Goal: Information Seeking & Learning: Learn about a topic

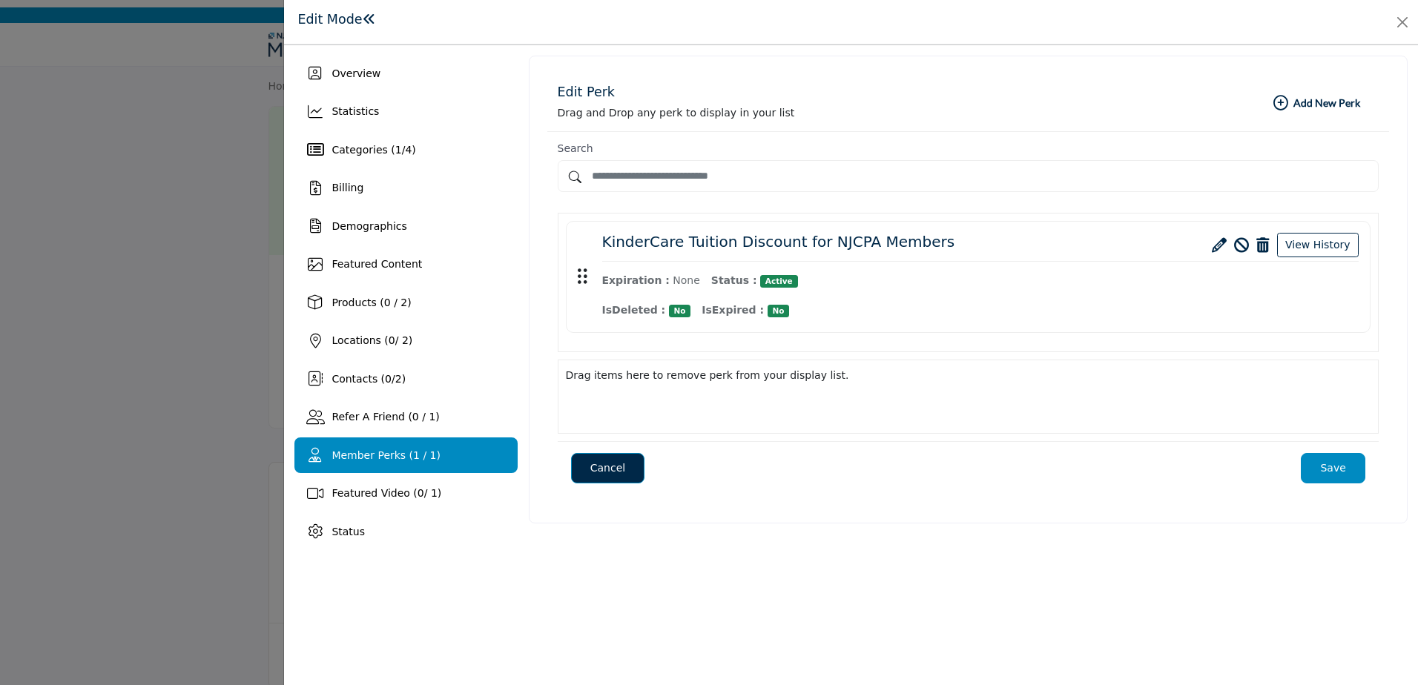
click at [199, 160] on div at bounding box center [709, 342] width 1418 height 685
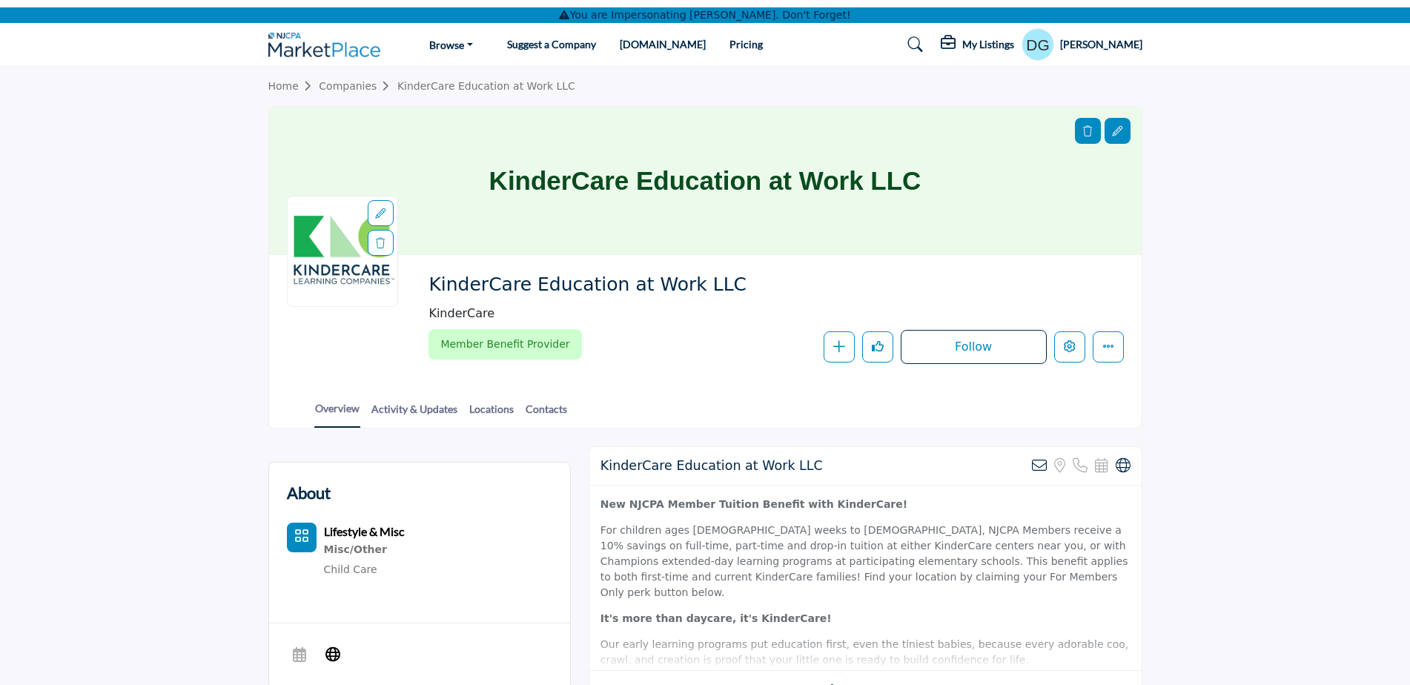
click at [1093, 47] on h5 "Kimberly Spriggs" at bounding box center [1101, 44] width 82 height 15
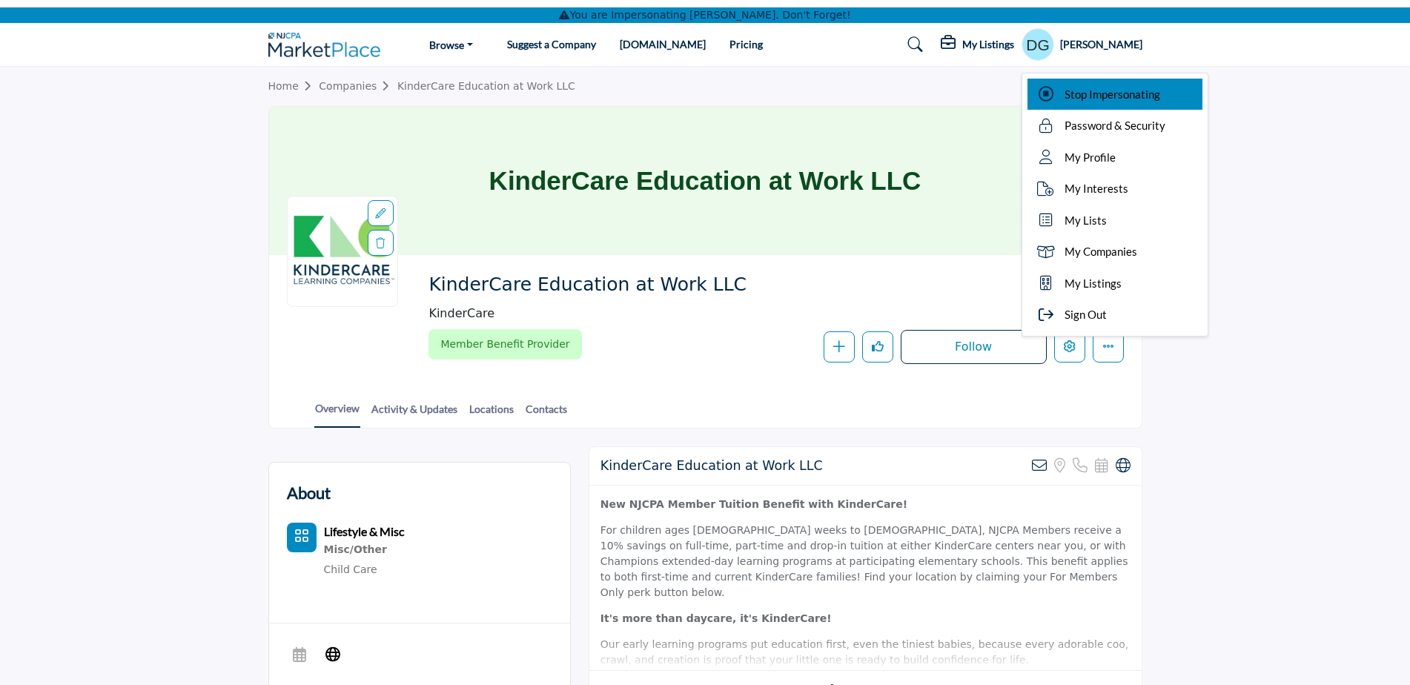
click at [1099, 86] on span "Stop Impersonating" at bounding box center [1113, 94] width 96 height 17
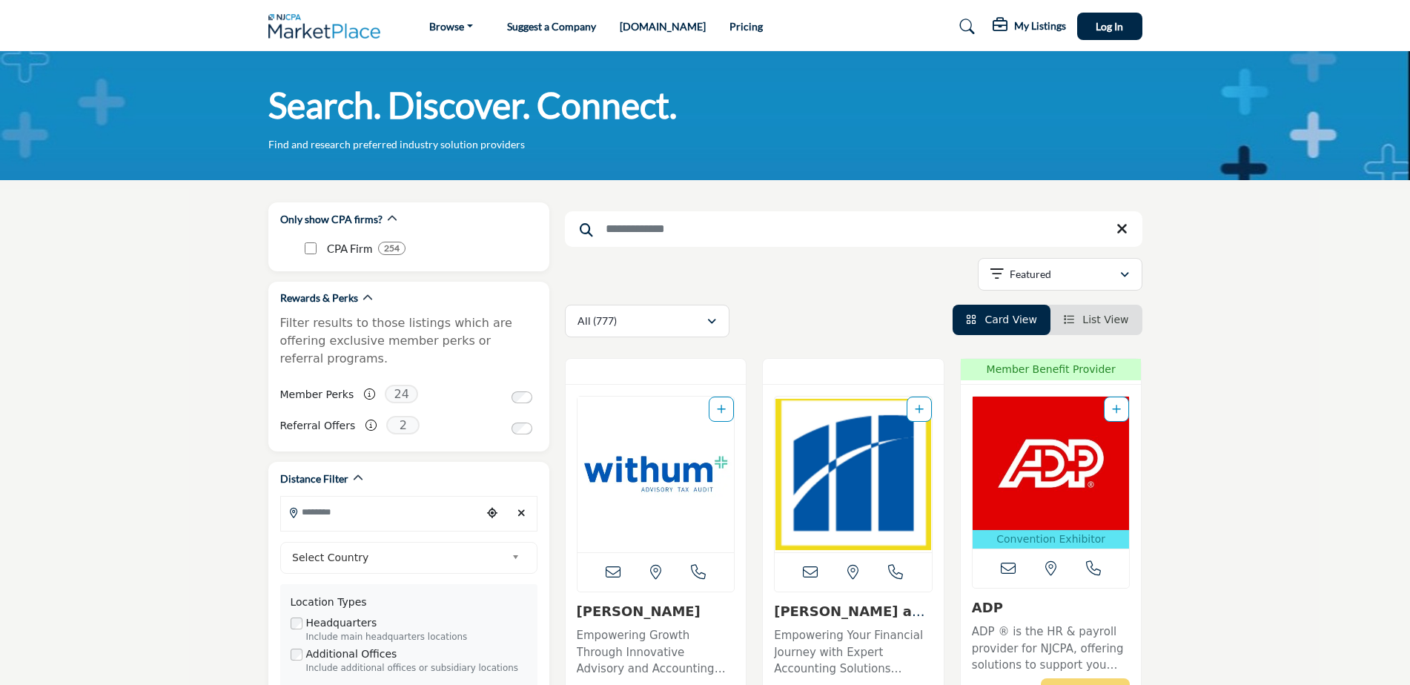
drag, startPoint x: 0, startPoint y: 0, endPoint x: 295, endPoint y: 23, distance: 296.0
click at [295, 23] on img at bounding box center [328, 26] width 120 height 24
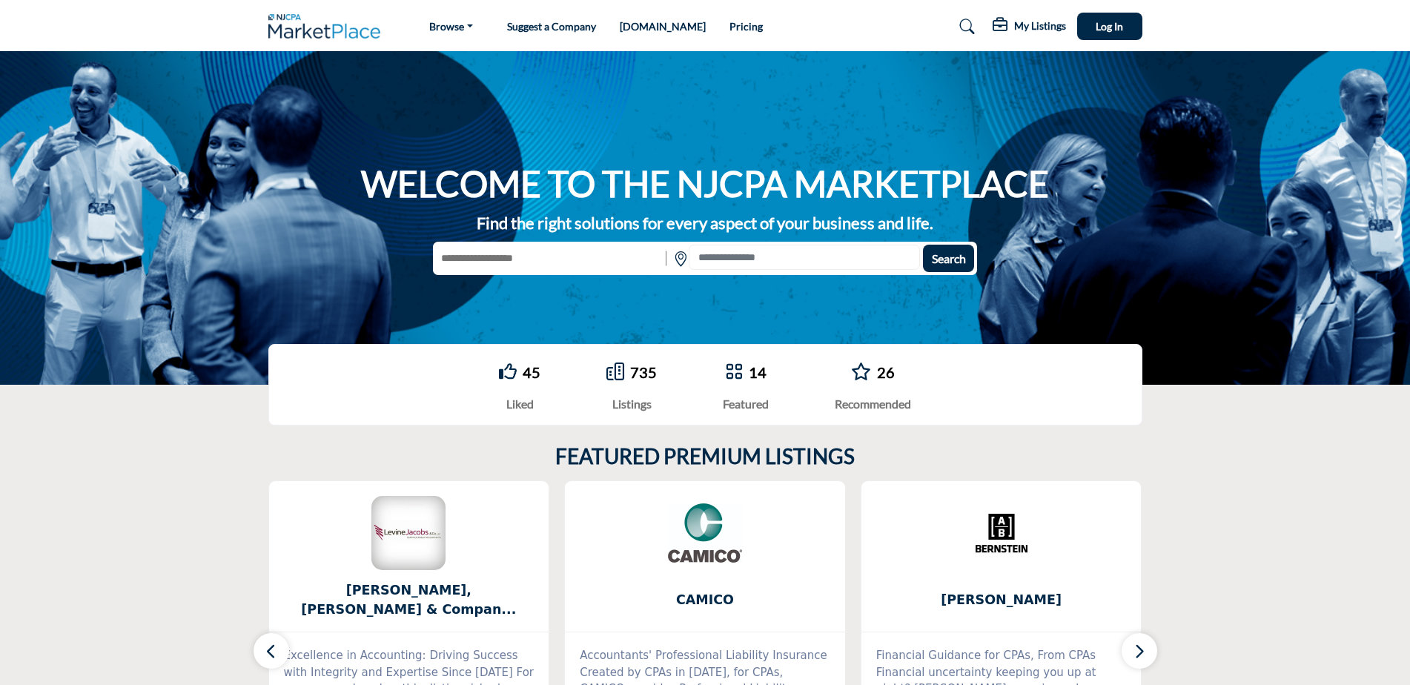
drag, startPoint x: 699, startPoint y: 27, endPoint x: 1047, endPoint y: 156, distance: 370.9
click at [730, 27] on link "Pricing" at bounding box center [746, 26] width 33 height 13
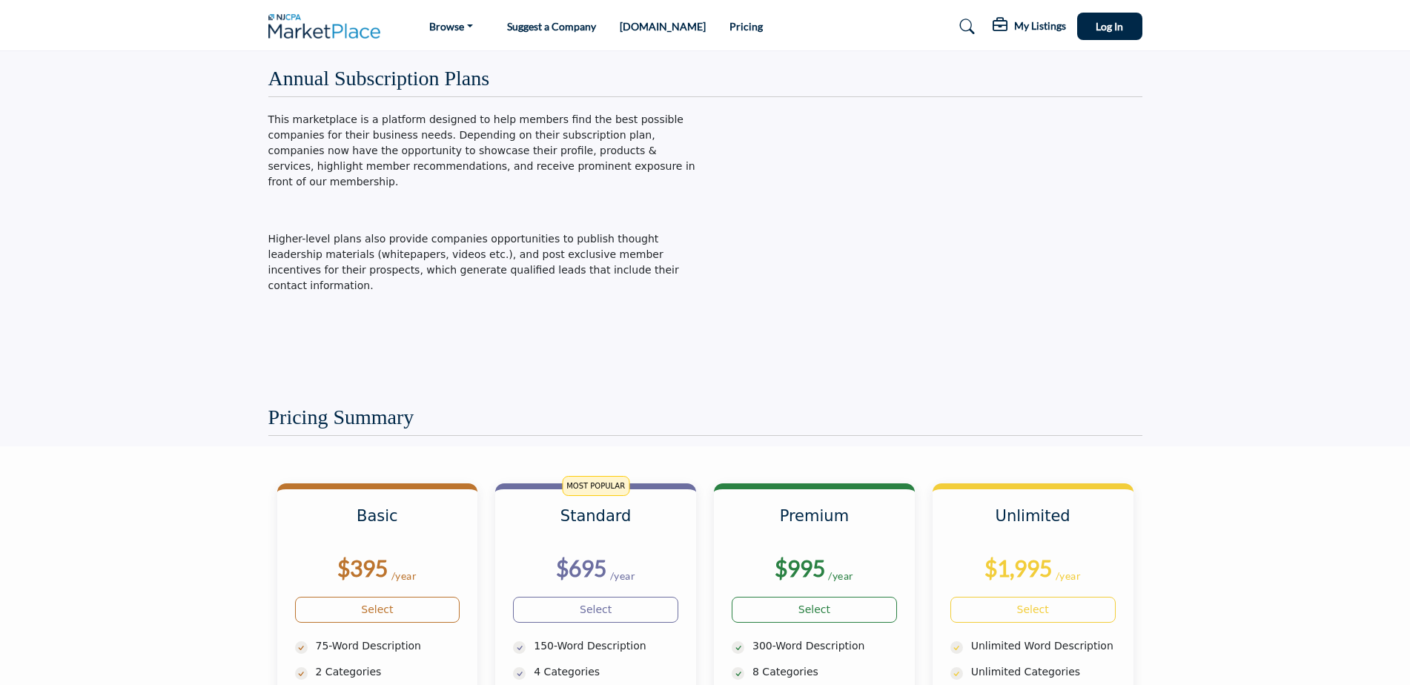
click at [332, 25] on img at bounding box center [328, 26] width 120 height 24
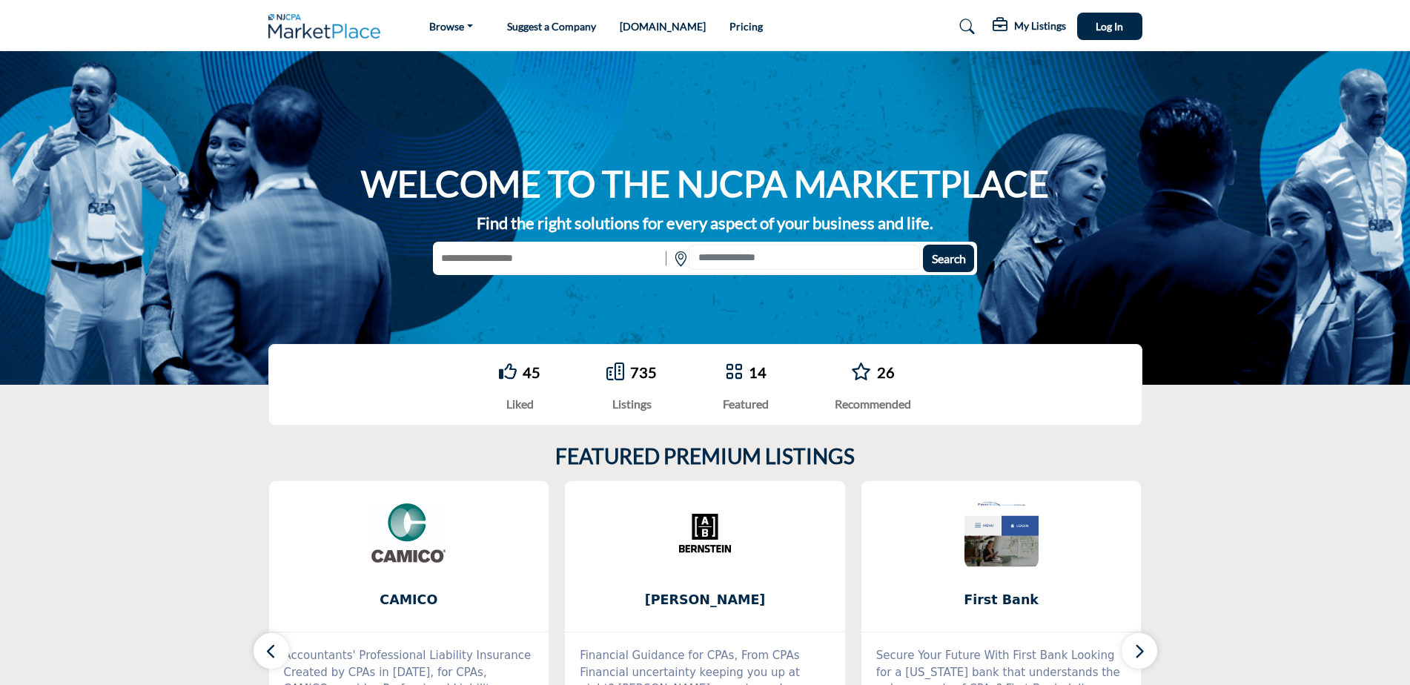
click at [567, 29] on link "Suggest a Company" at bounding box center [551, 26] width 89 height 13
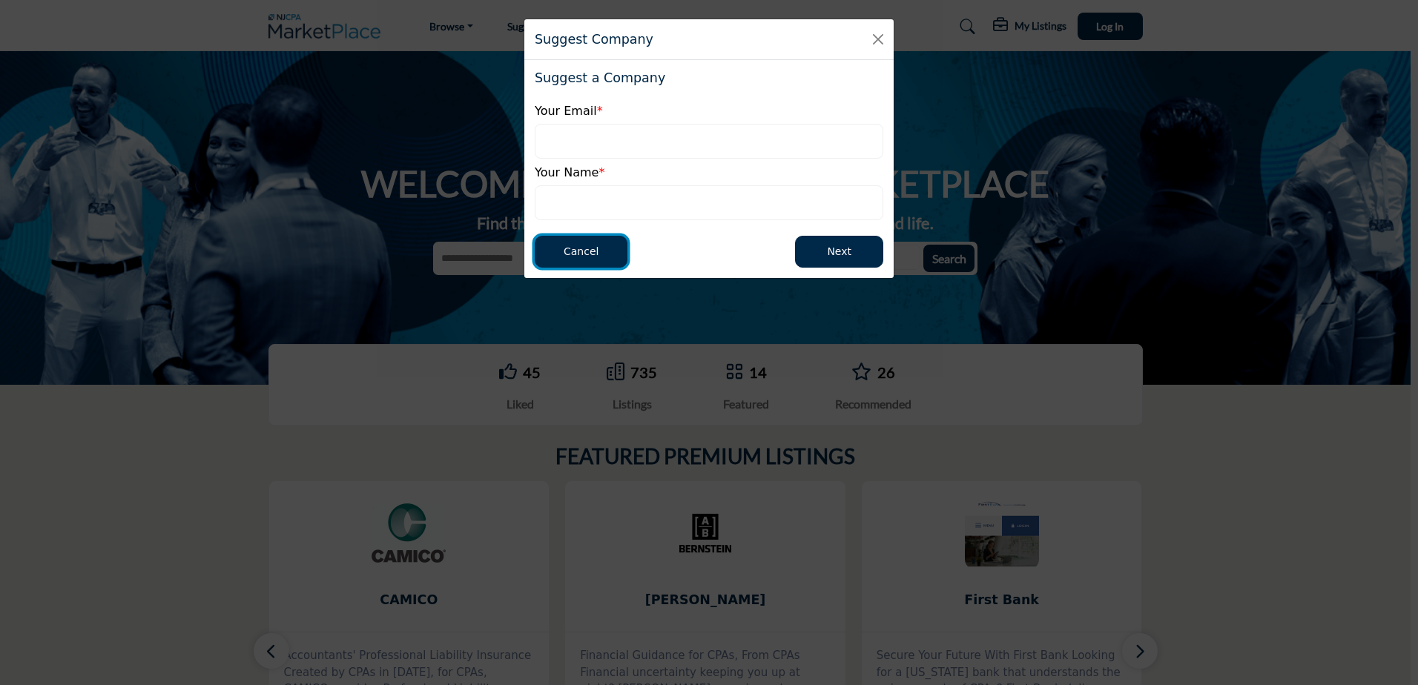
click at [611, 251] on button "Cancel" at bounding box center [581, 252] width 93 height 32
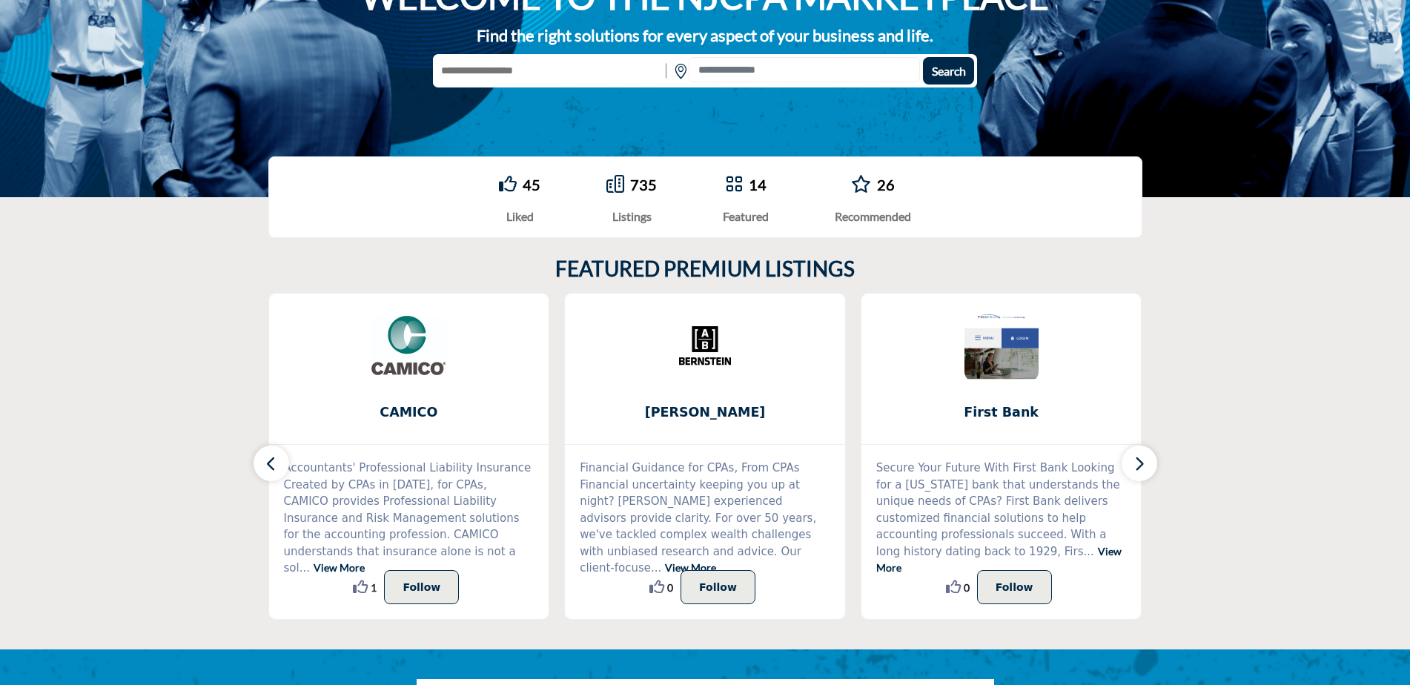
scroll to position [222, 0]
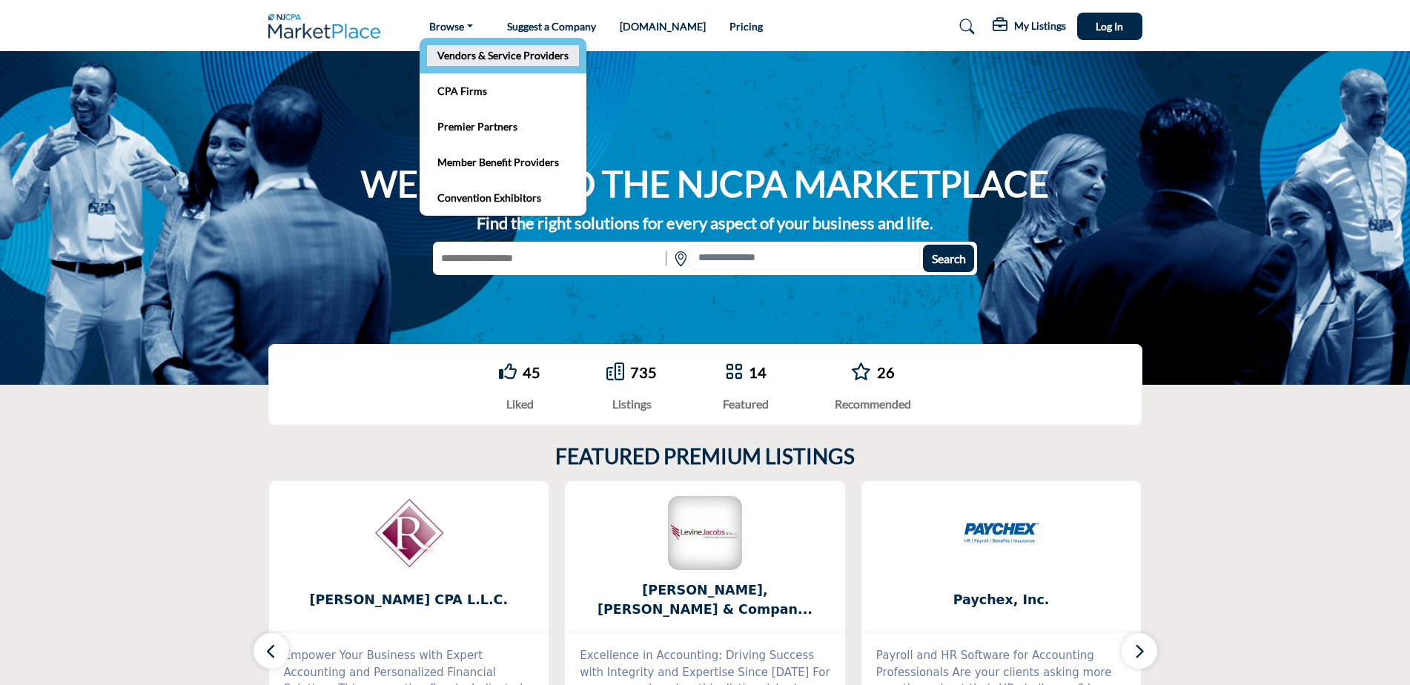
drag, startPoint x: 489, startPoint y: 48, endPoint x: 583, endPoint y: 61, distance: 95.7
click at [489, 48] on link "Vendors & Service Providers" at bounding box center [503, 55] width 152 height 21
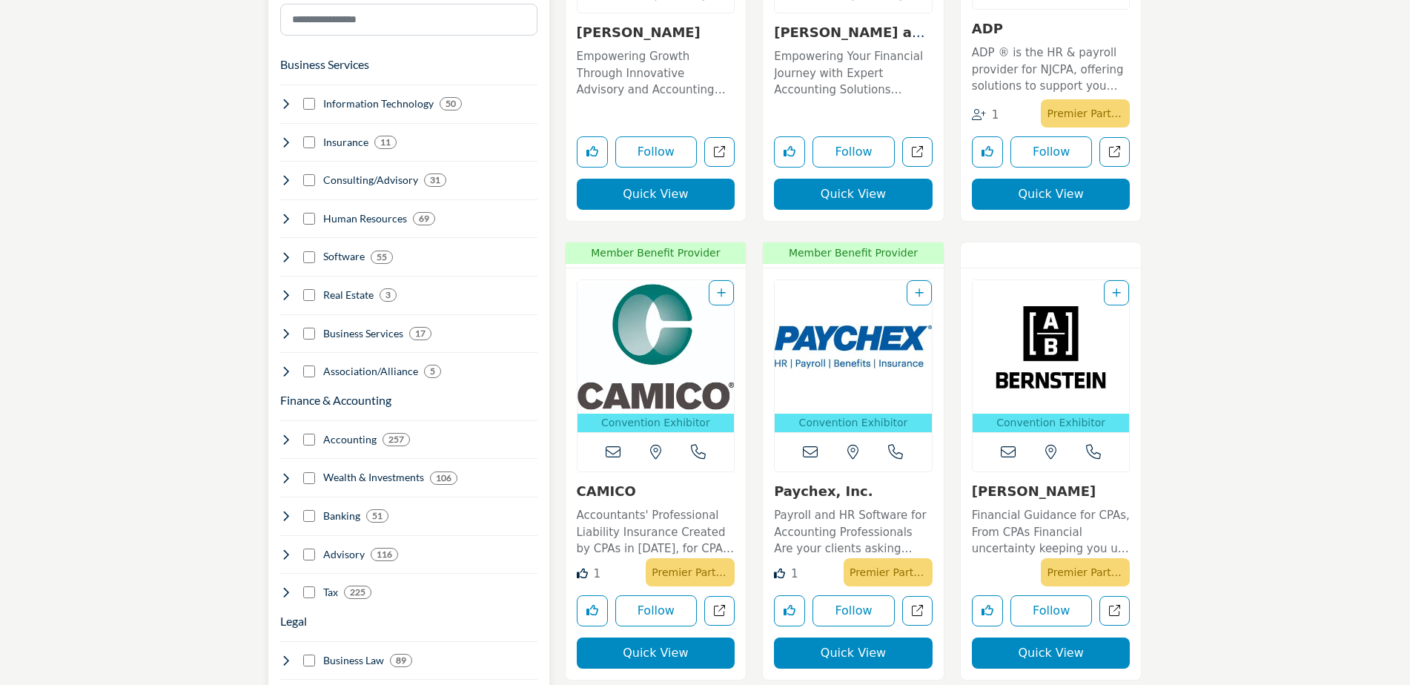
scroll to position [593, 0]
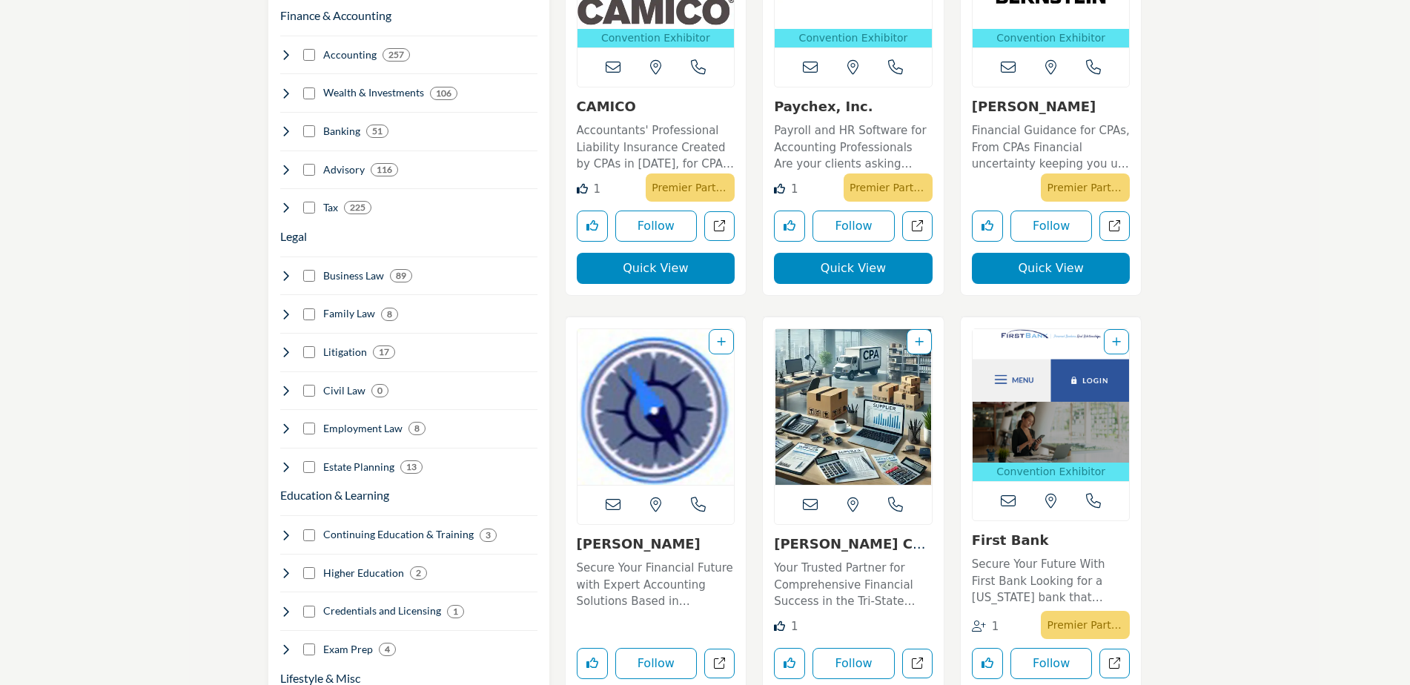
scroll to position [519, 0]
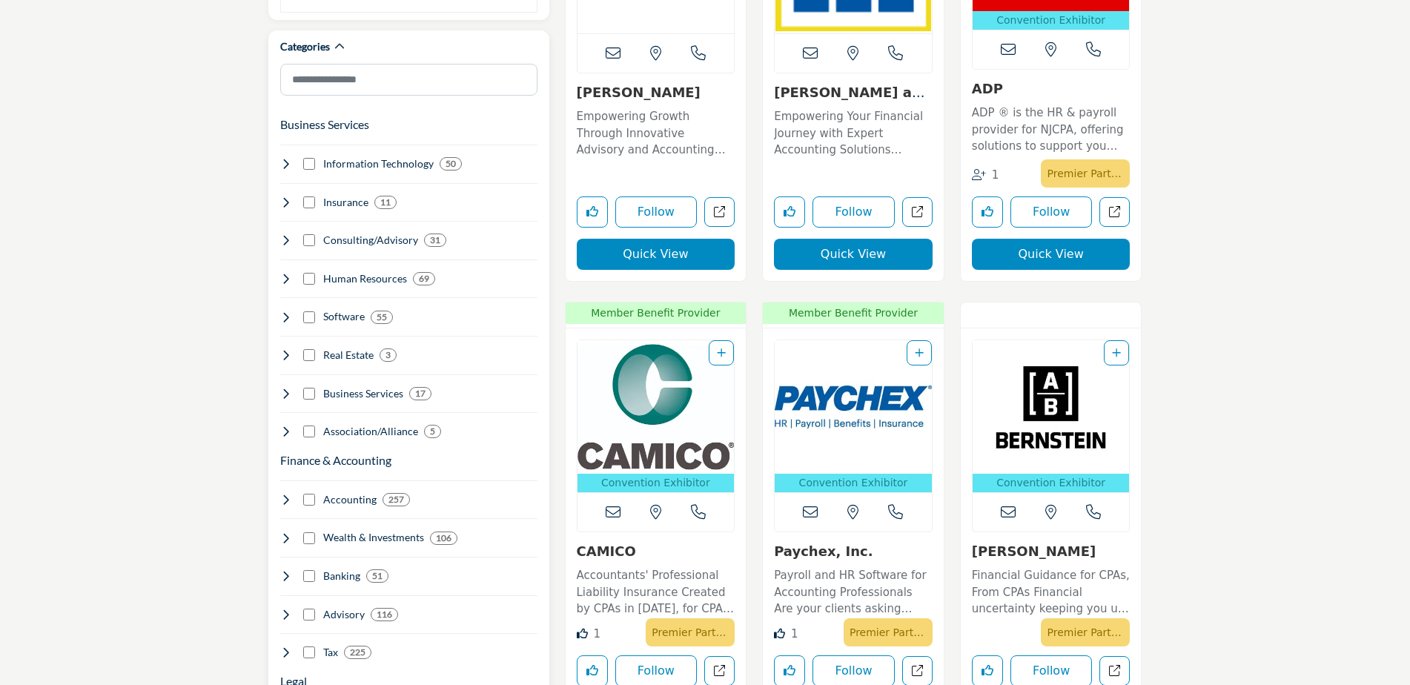
click at [288, 158] on icon at bounding box center [286, 164] width 12 height 12
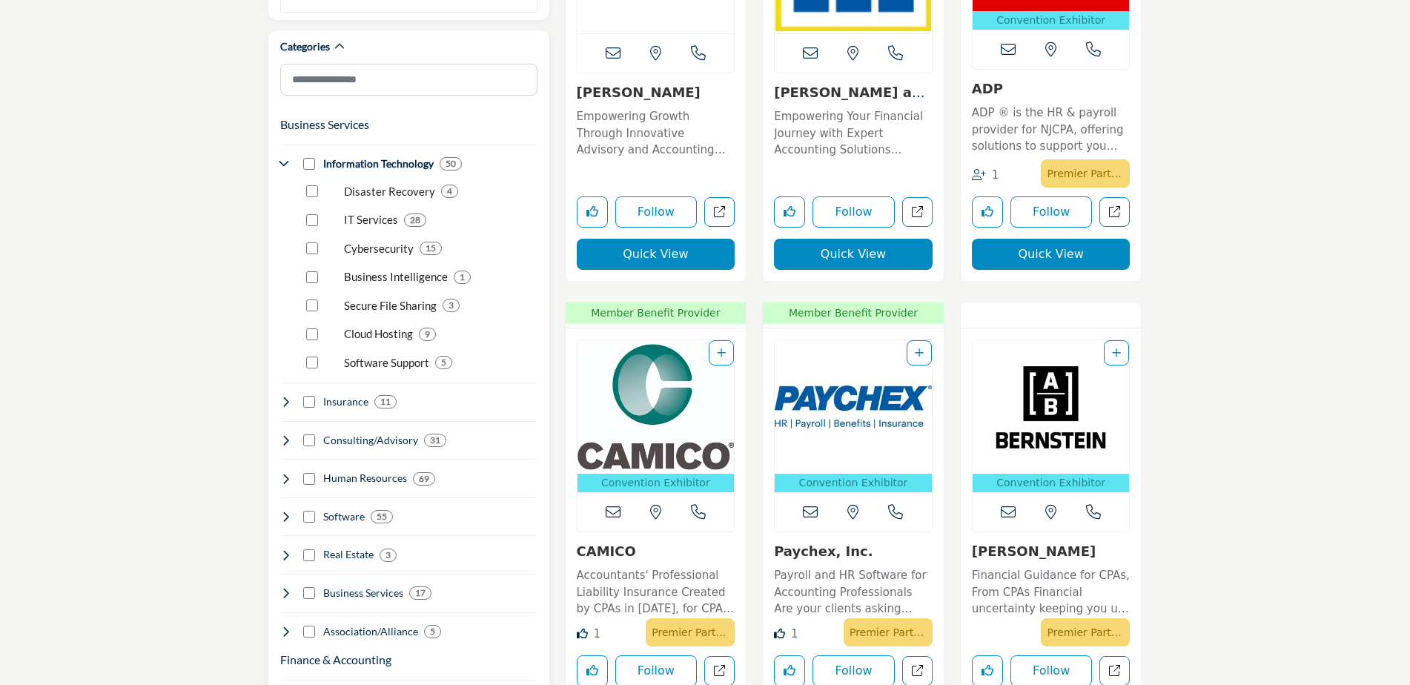
click at [287, 158] on icon at bounding box center [286, 164] width 12 height 12
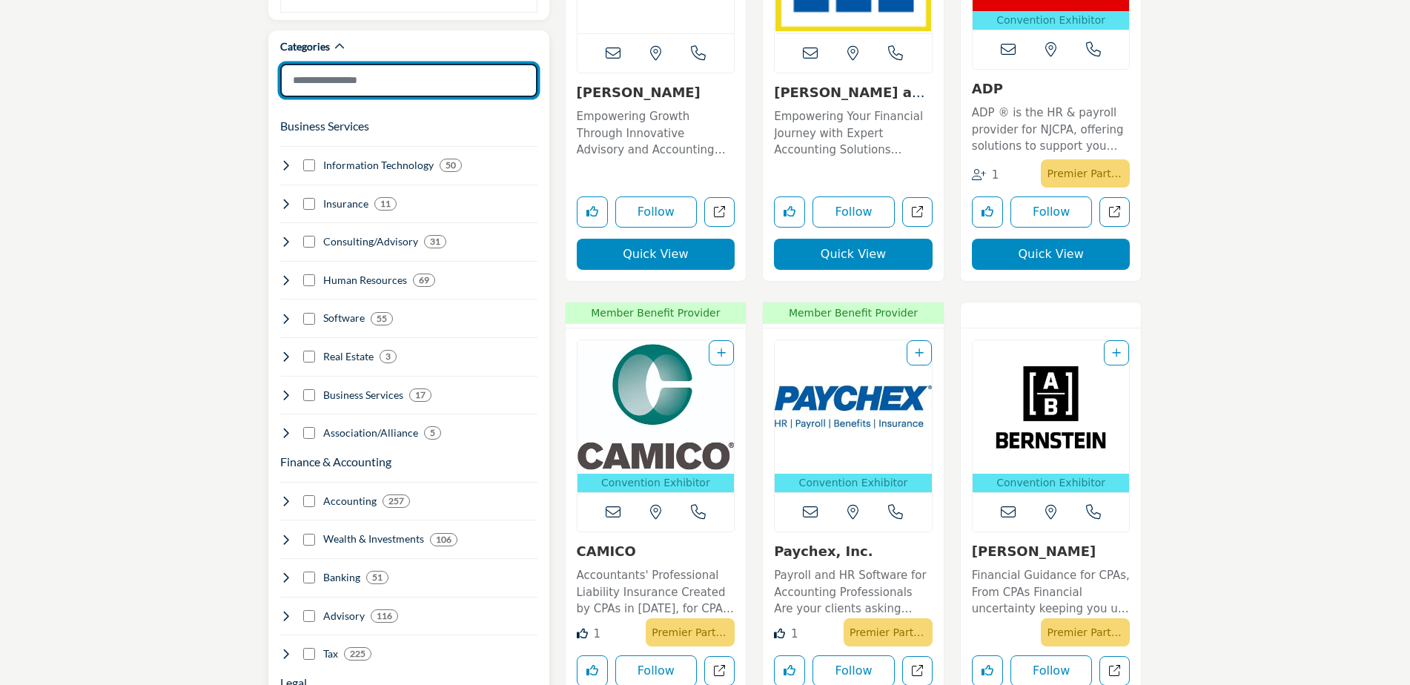
click at [328, 64] on input "Search Category" at bounding box center [408, 80] width 257 height 33
type input "*"
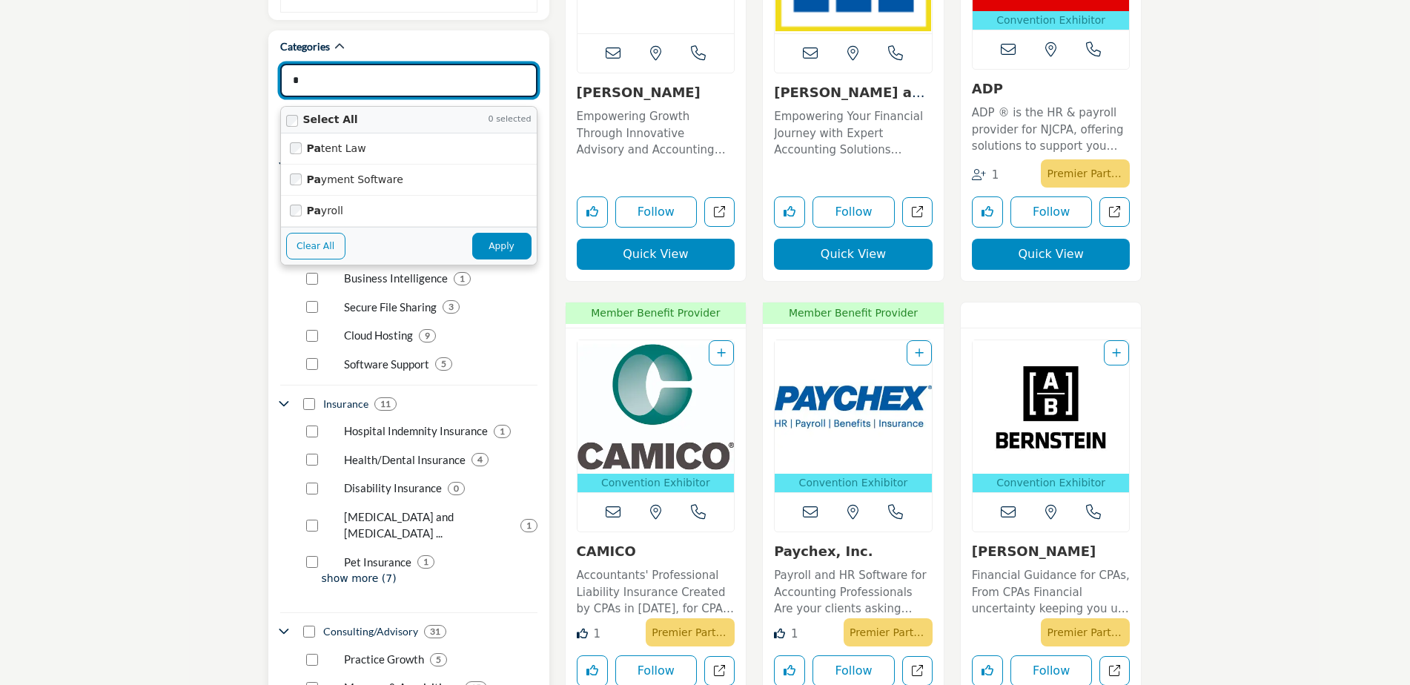
type input "**********"
type input "**"
type input "**********"
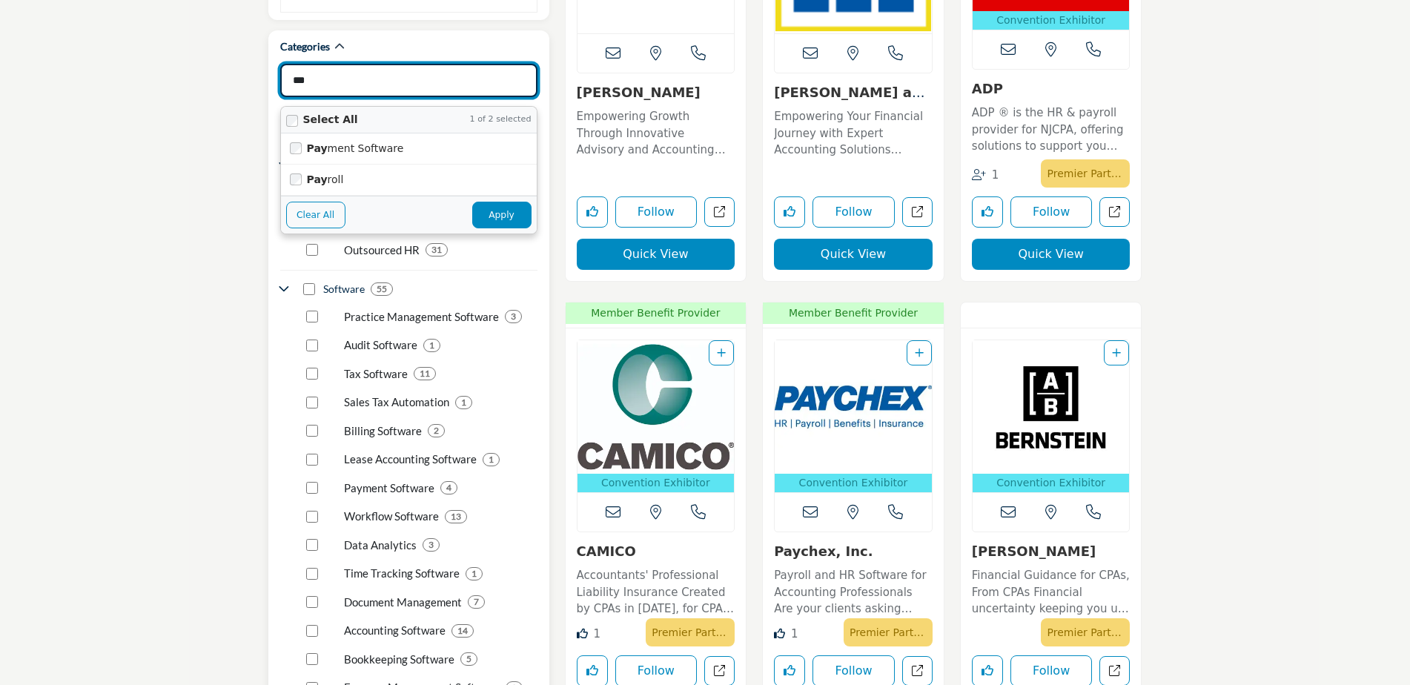
click at [504, 202] on button "Apply" at bounding box center [501, 215] width 59 height 27
type input "***"
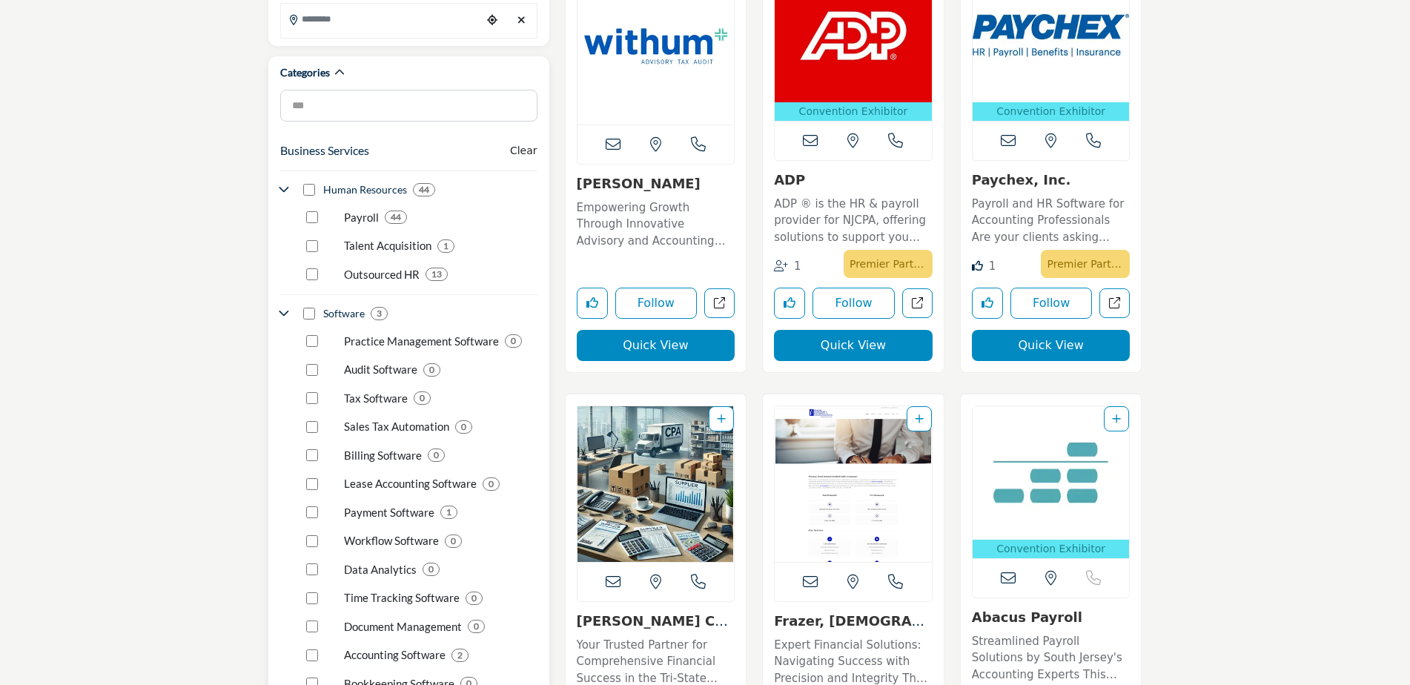
scroll to position [445, 0]
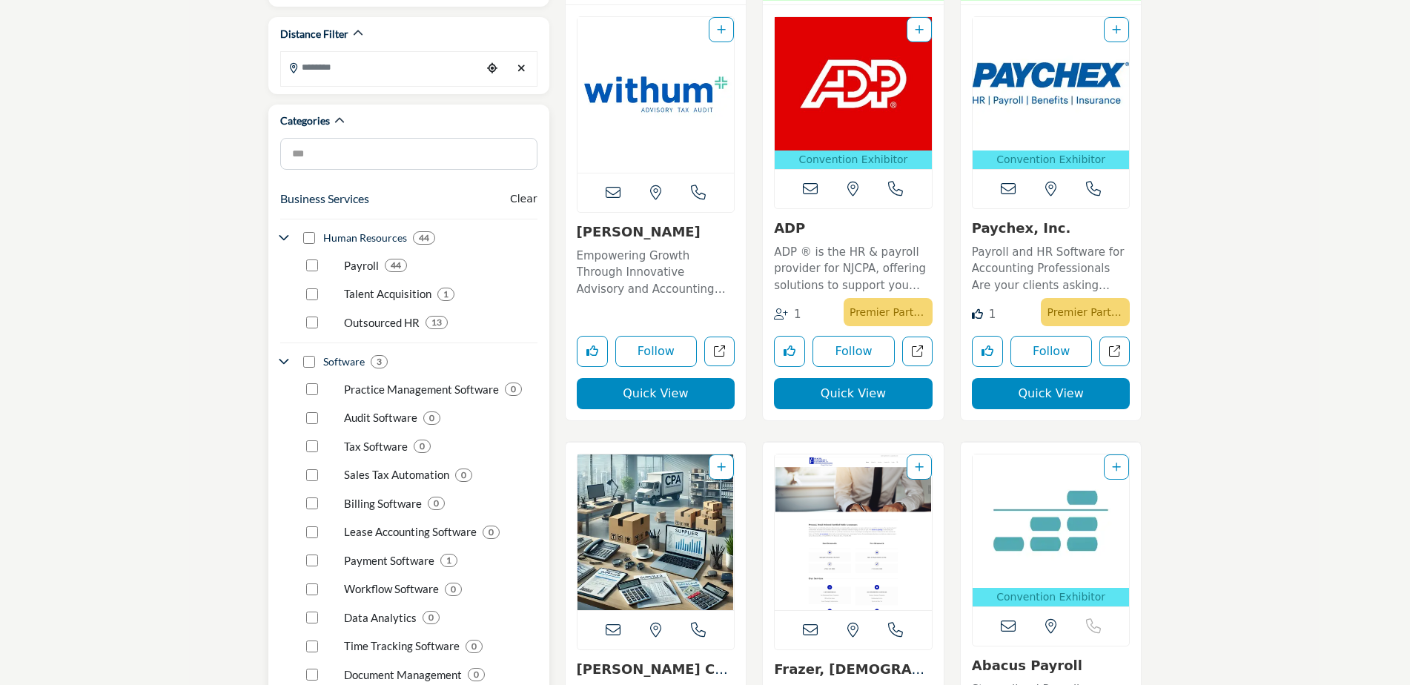
click at [318, 246] on div "Payroll 44" at bounding box center [419, 260] width 237 height 29
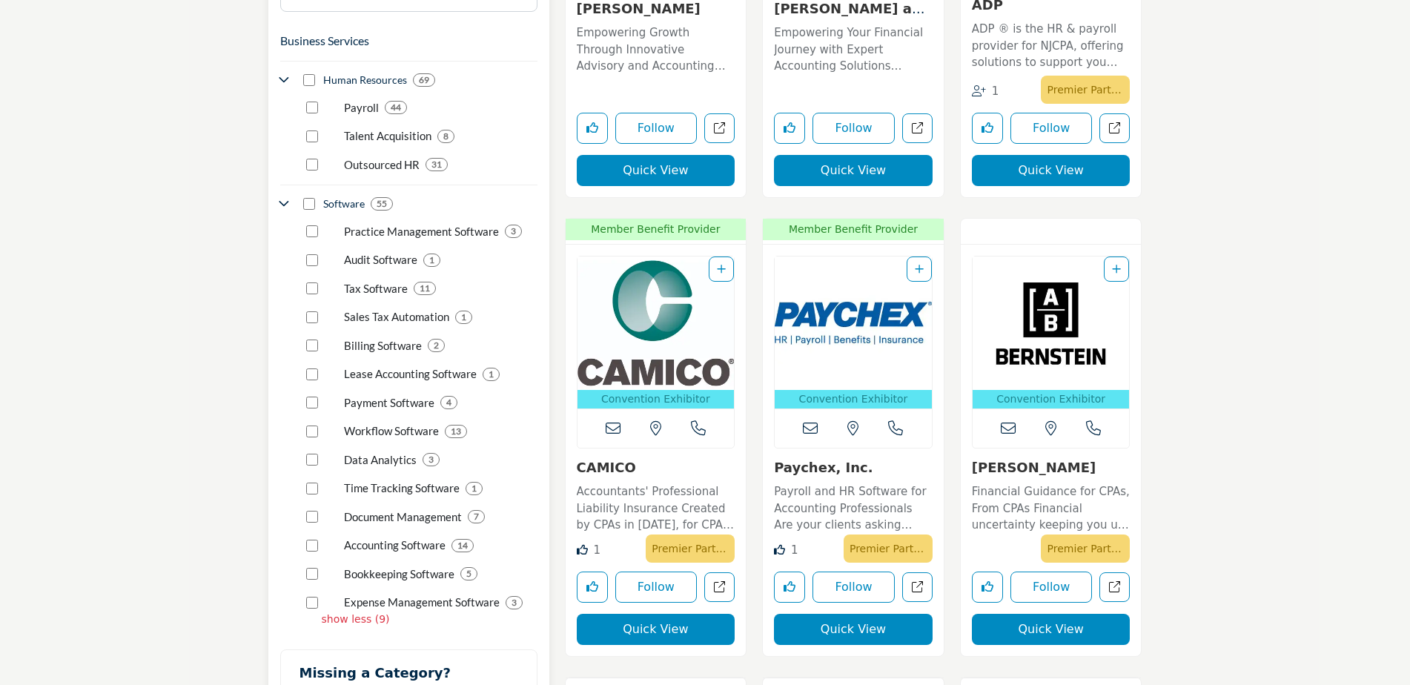
scroll to position [593, 0]
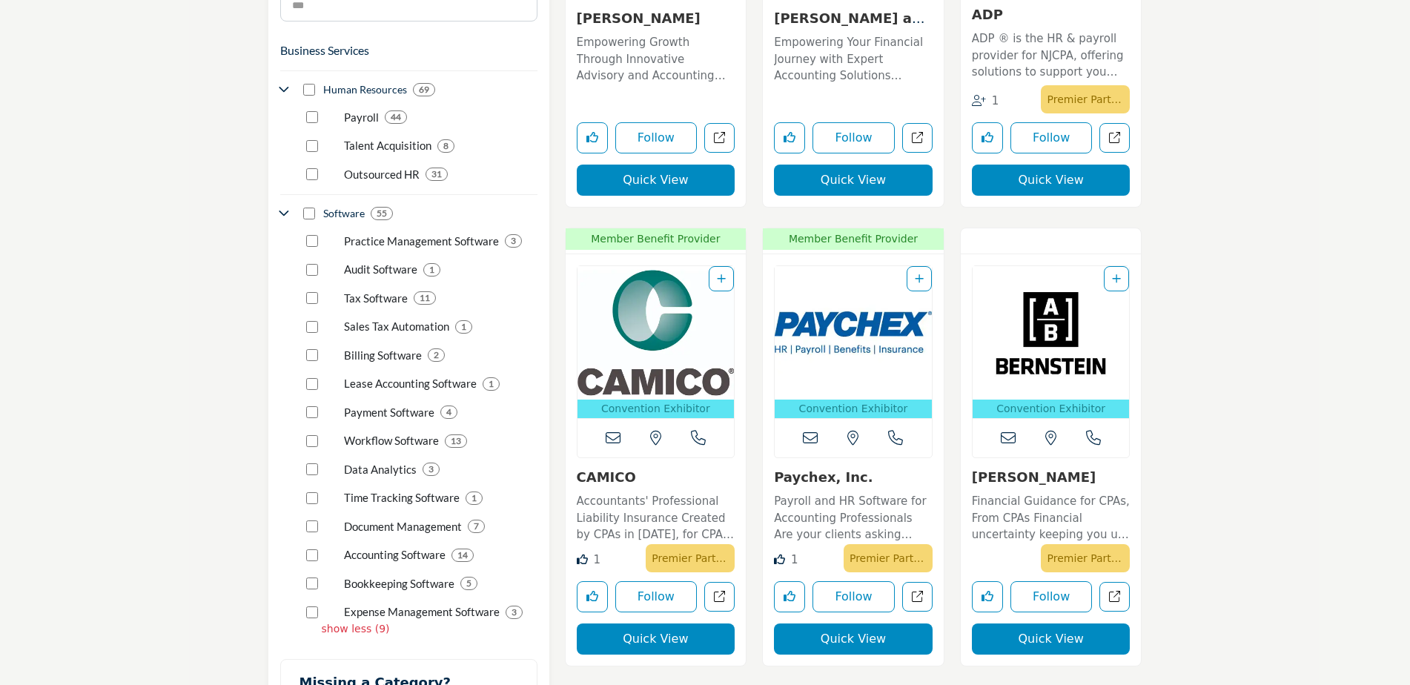
click at [675, 379] on img "Open Listing in new tab" at bounding box center [656, 332] width 157 height 133
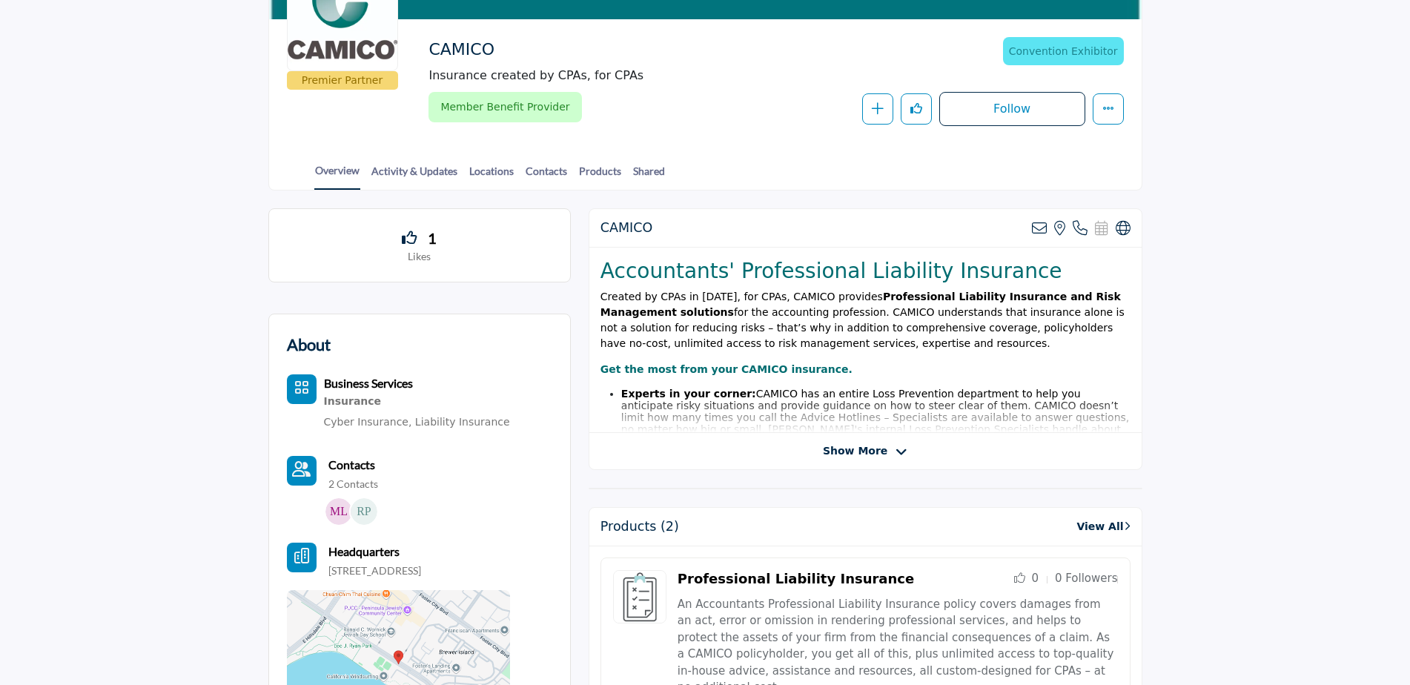
scroll to position [222, 0]
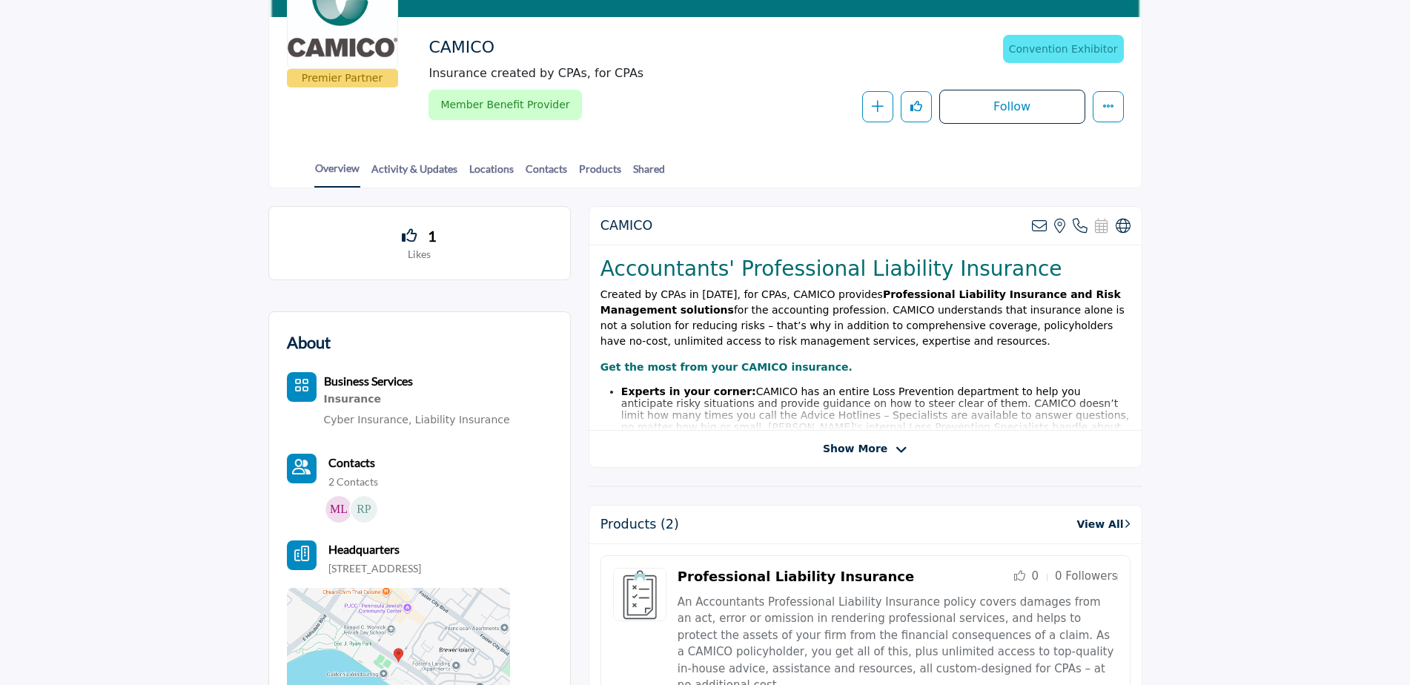
click at [860, 443] on span "Show More" at bounding box center [855, 449] width 65 height 16
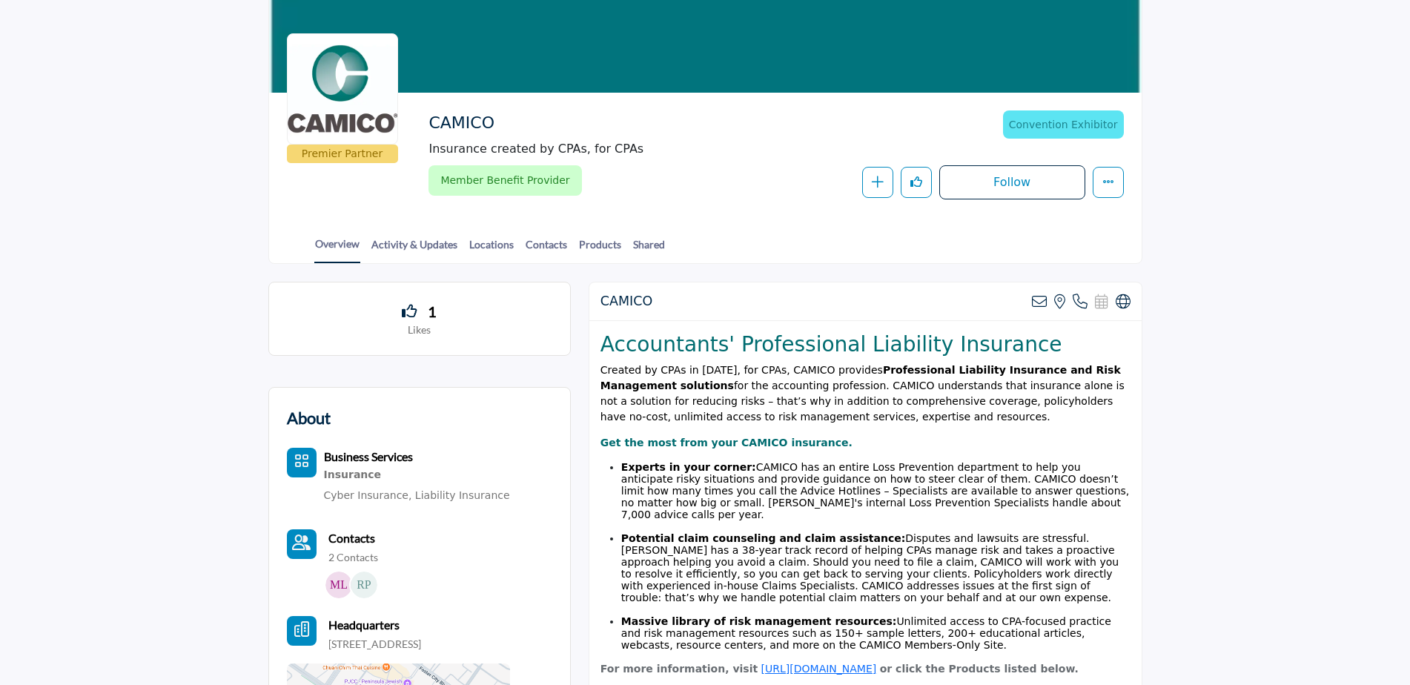
scroll to position [0, 0]
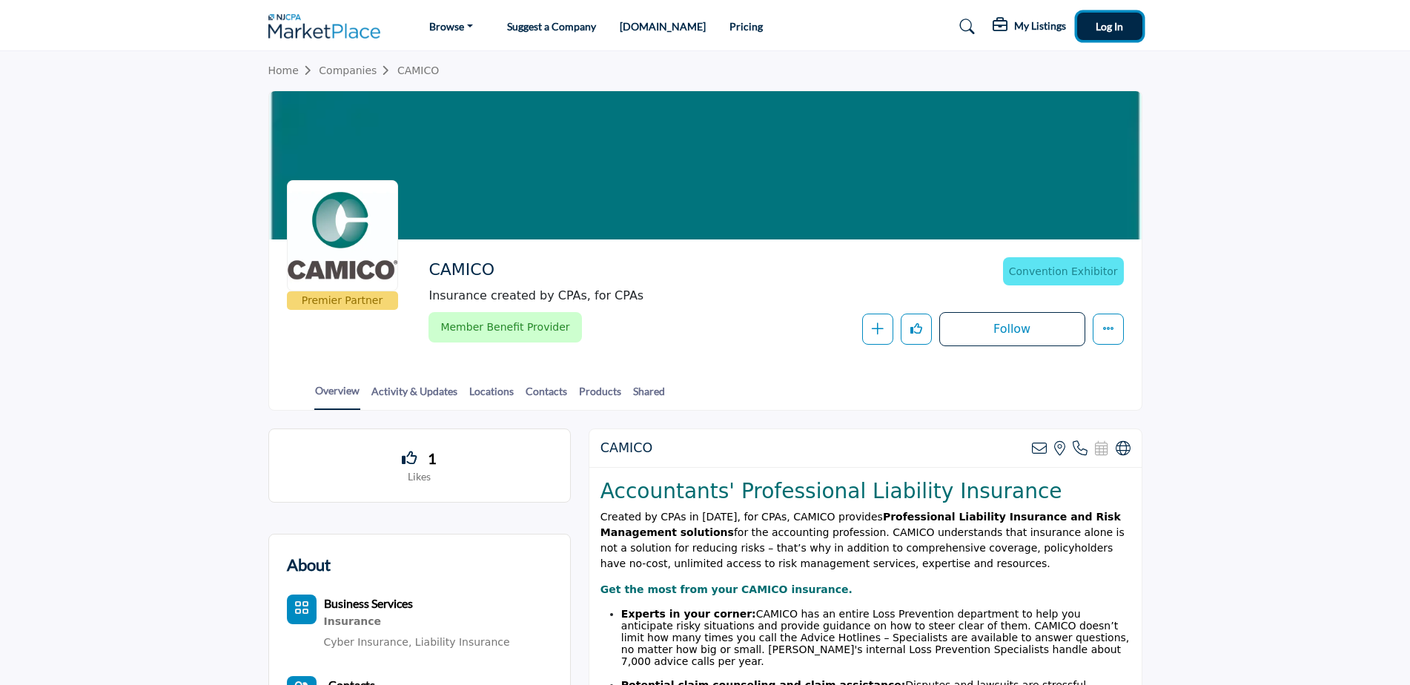
click at [1123, 24] on button "Log In" at bounding box center [1109, 26] width 65 height 27
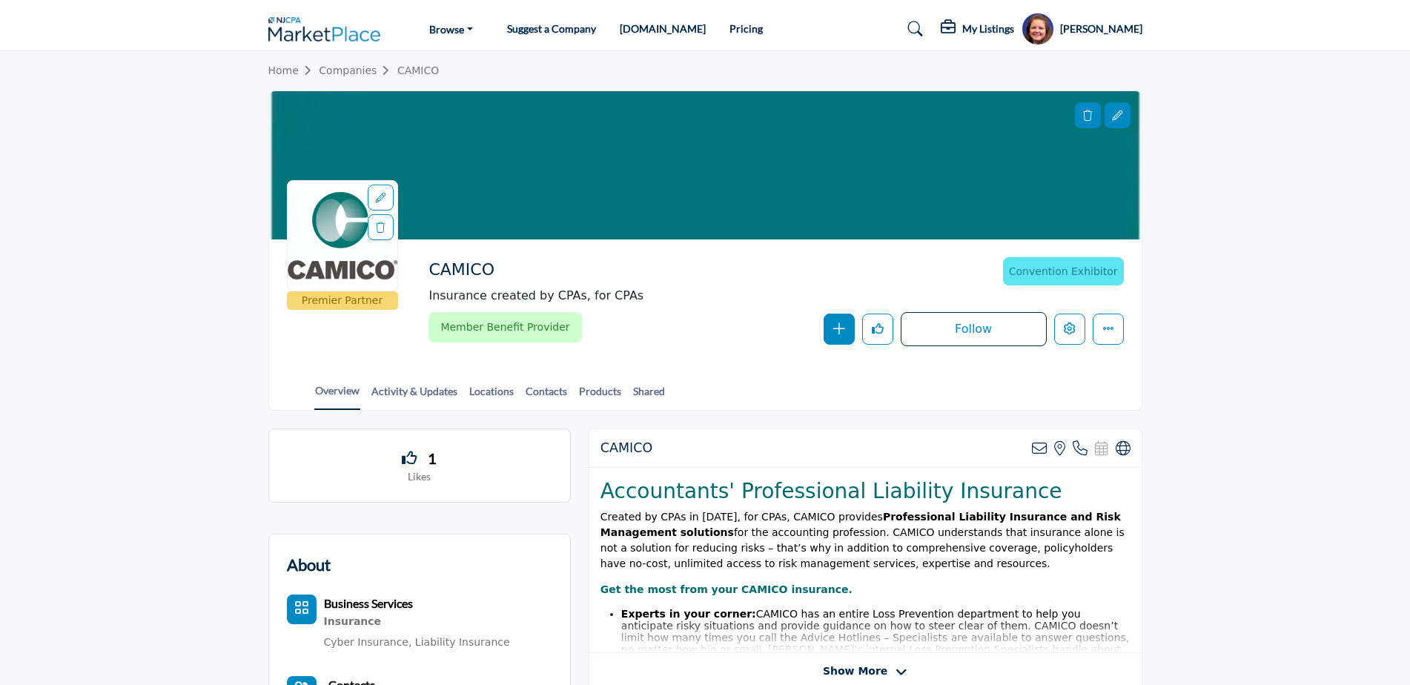
click at [730, 34] on link "Pricing" at bounding box center [746, 28] width 33 height 13
